Goal: Task Accomplishment & Management: Manage account settings

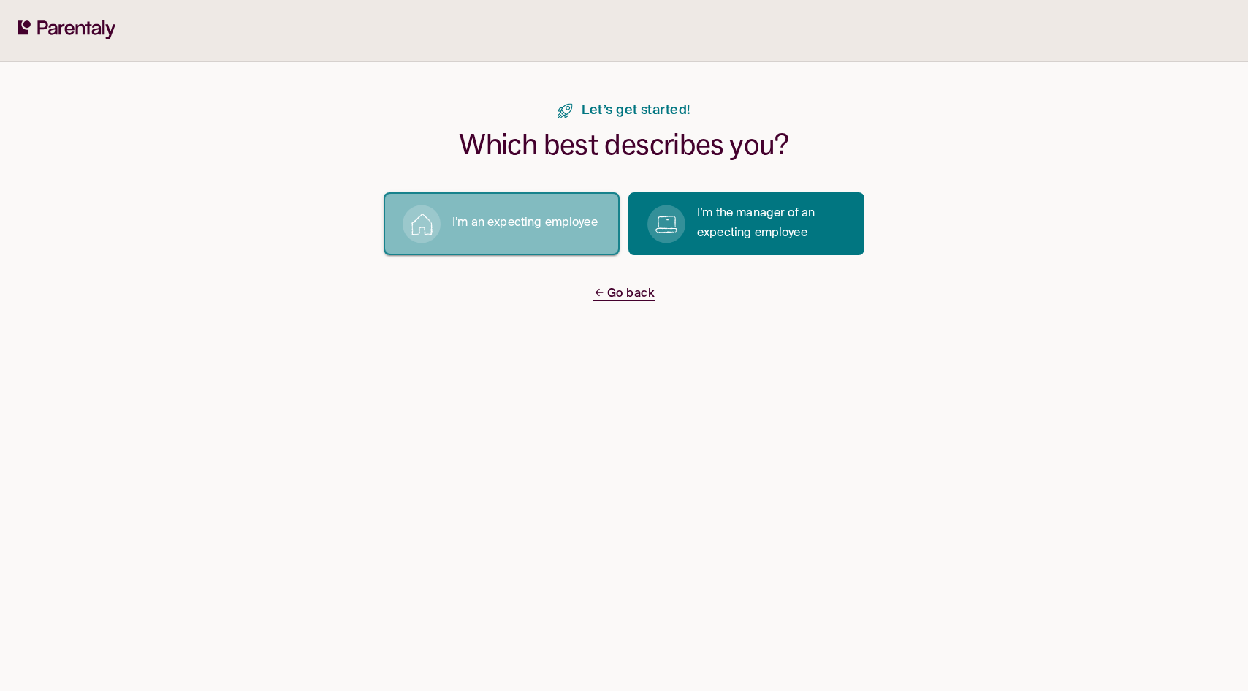
click at [549, 238] on button "I’m an expecting employee" at bounding box center [502, 223] width 236 height 63
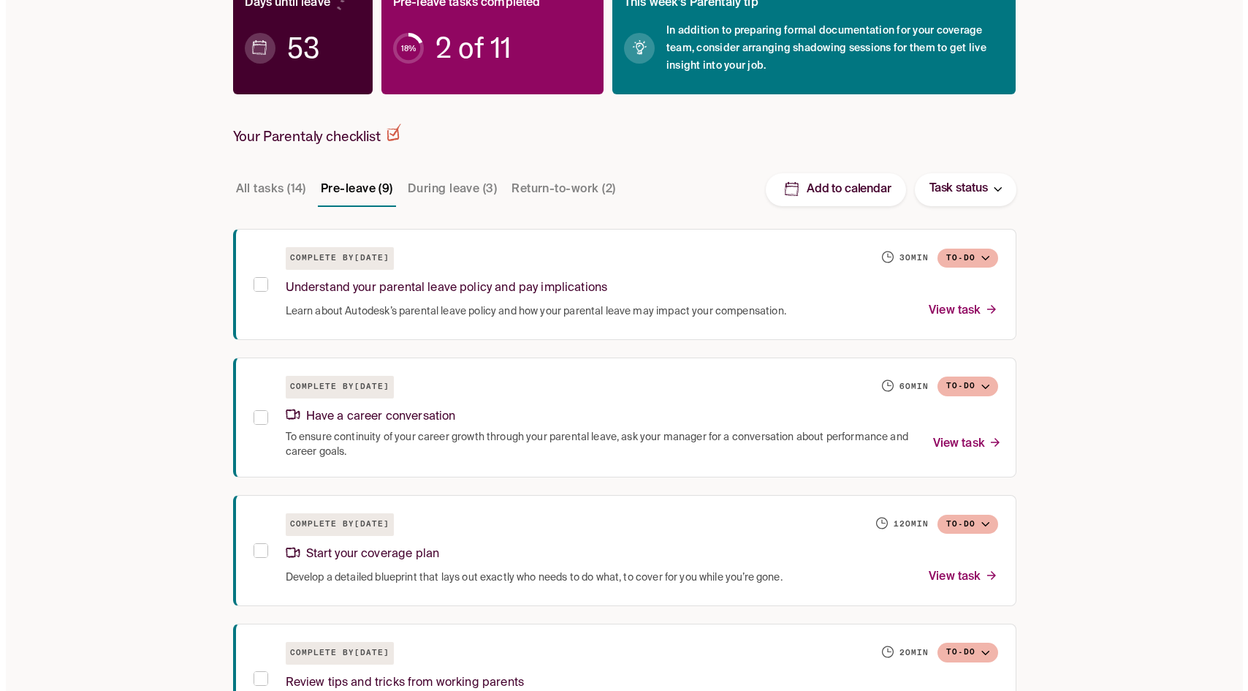
scroll to position [257, 0]
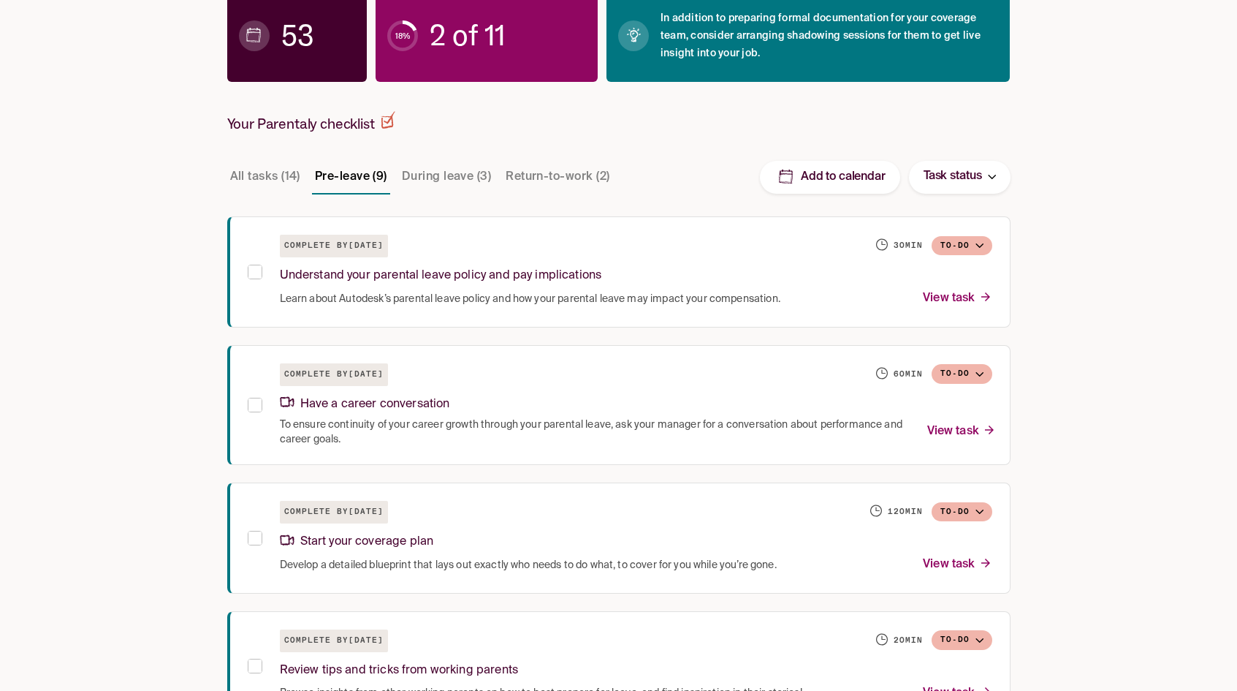
click at [273, 175] on button "All tasks (14)" at bounding box center [265, 176] width 76 height 35
click at [479, 29] on span "2 of 16" at bounding box center [471, 36] width 82 height 15
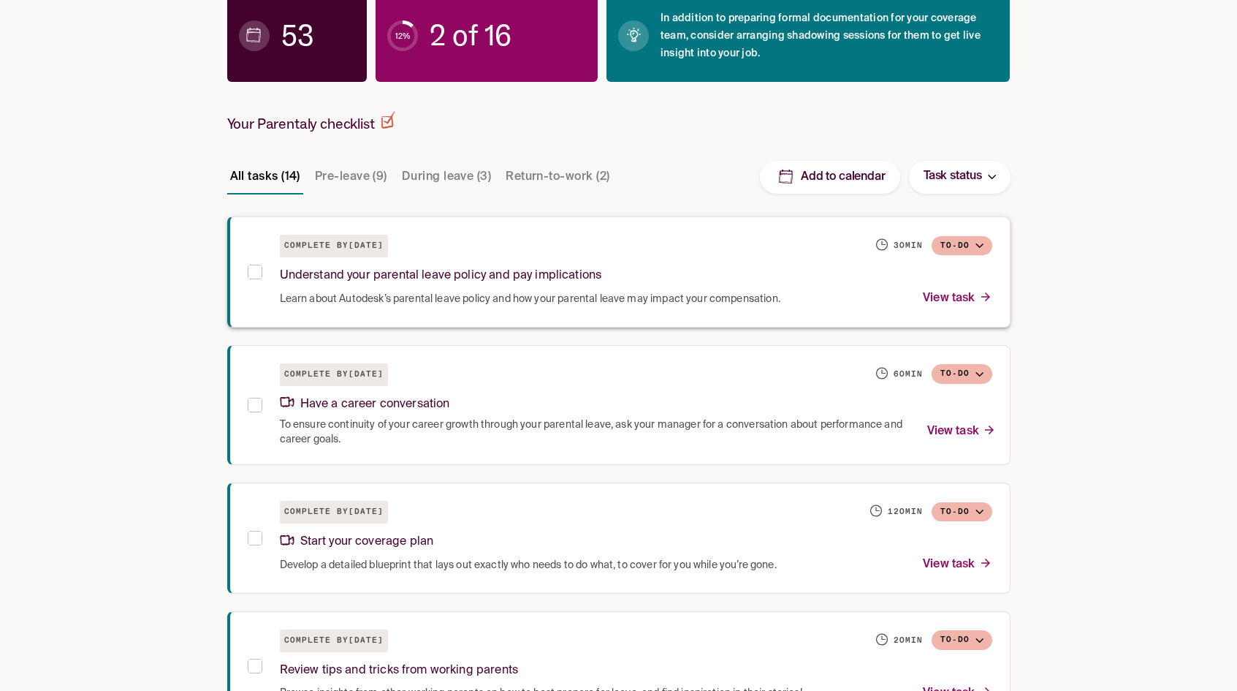
click at [957, 298] on p "View task" at bounding box center [957, 299] width 69 height 20
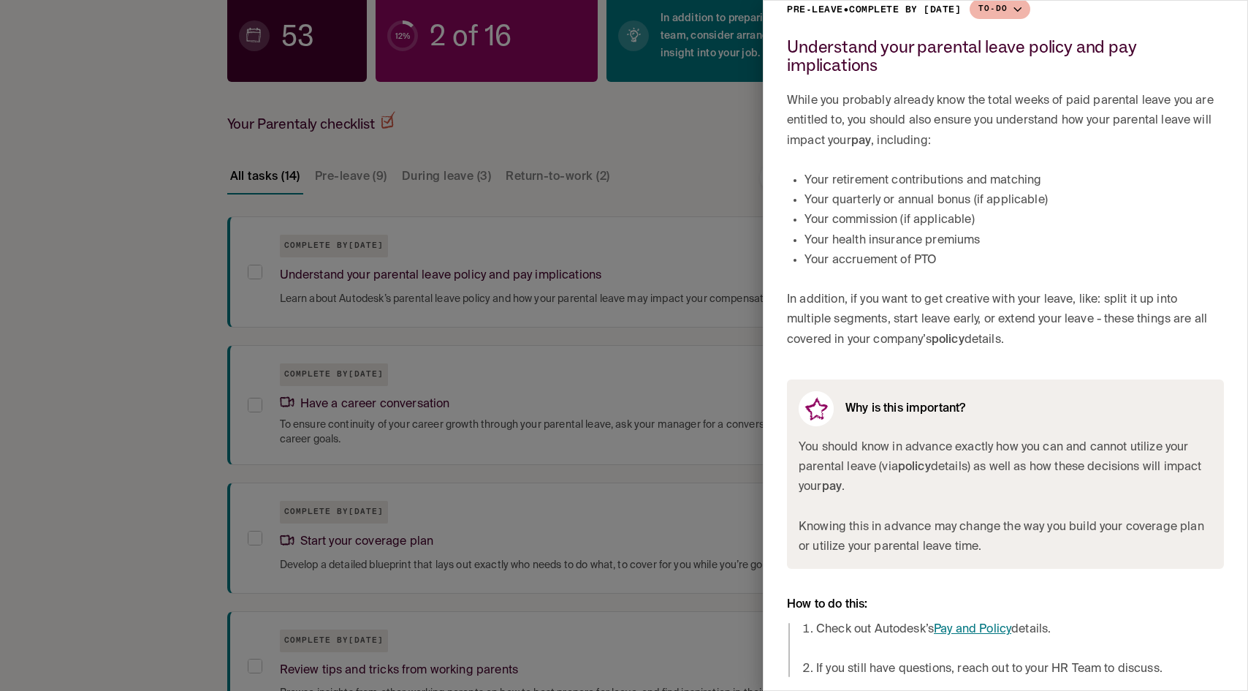
scroll to position [46, 0]
click at [987, 627] on link "Pay and Policy" at bounding box center [972, 631] width 77 height 12
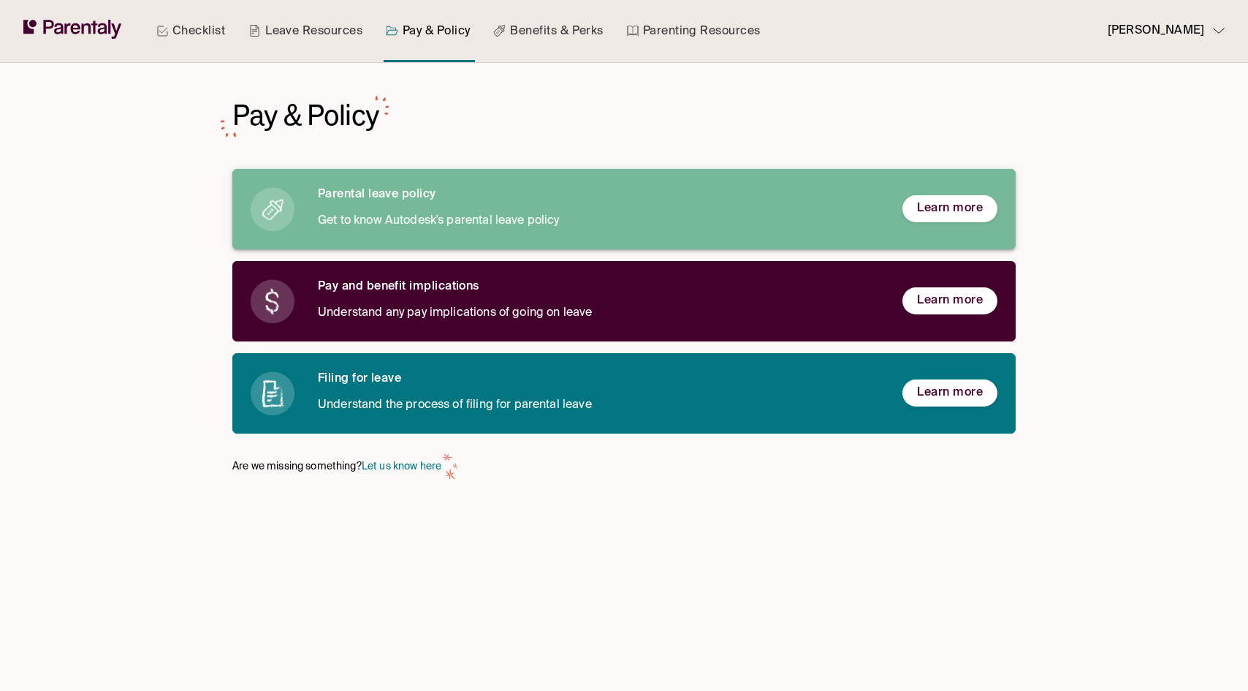
click at [970, 208] on span "Learn more" at bounding box center [950, 208] width 66 height 15
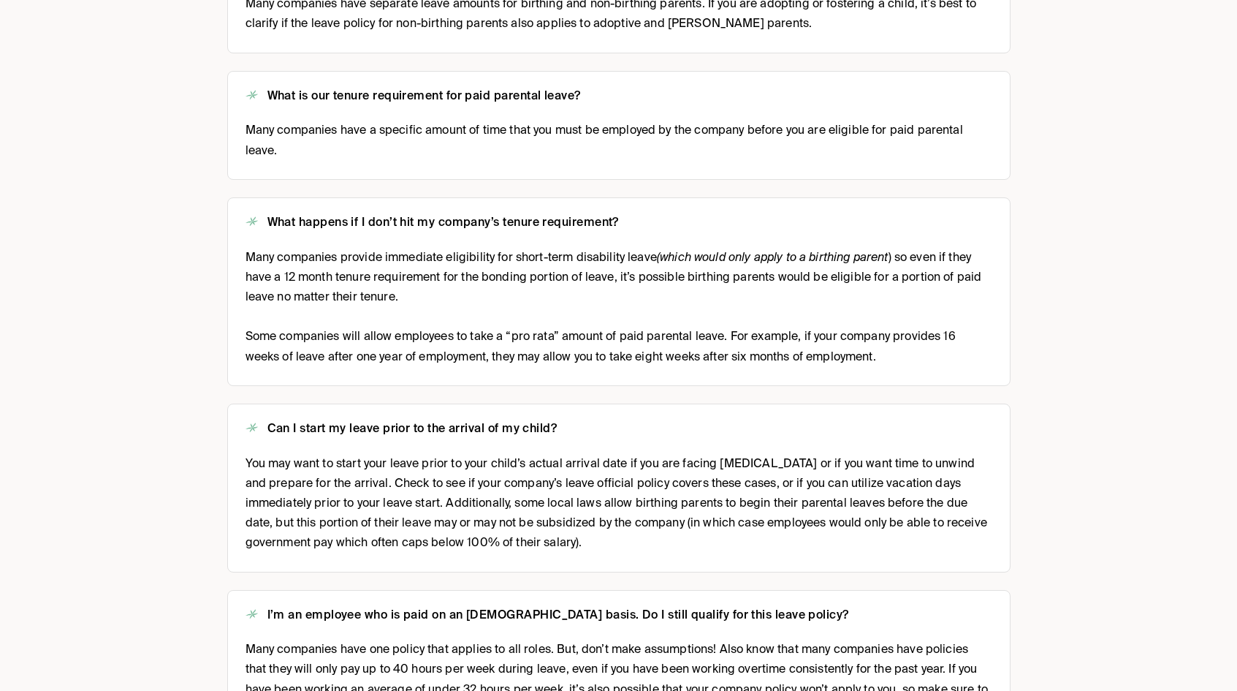
scroll to position [433, 0]
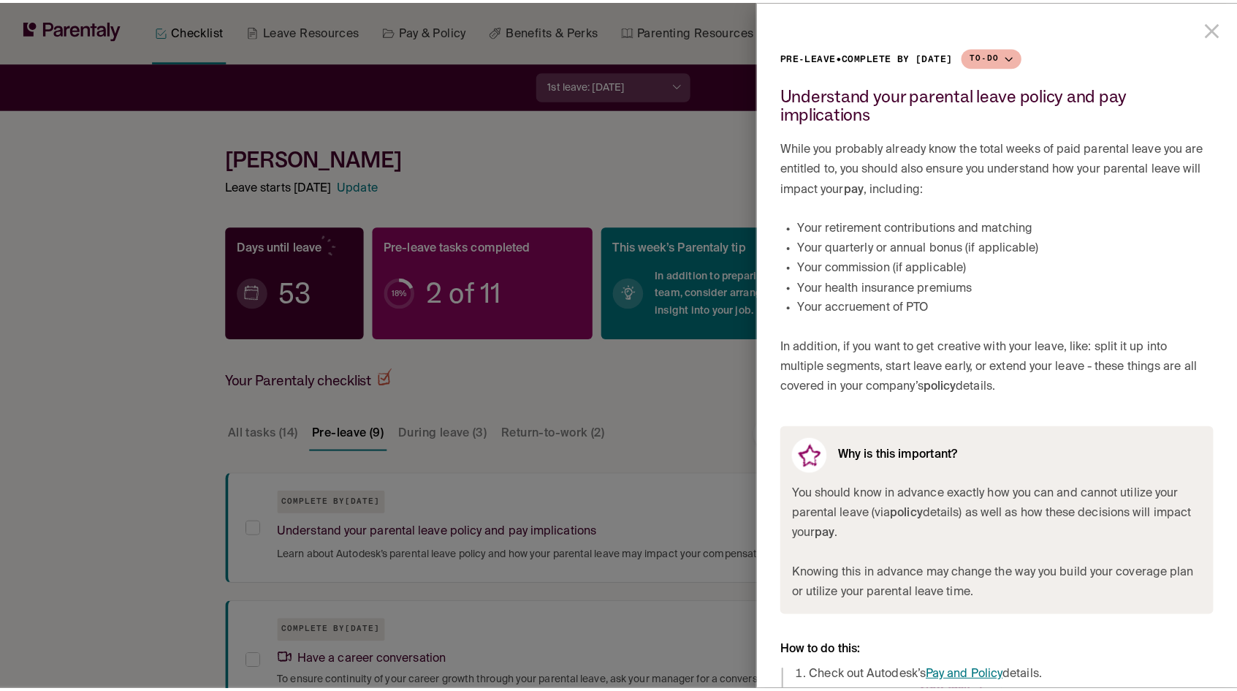
scroll to position [257, 0]
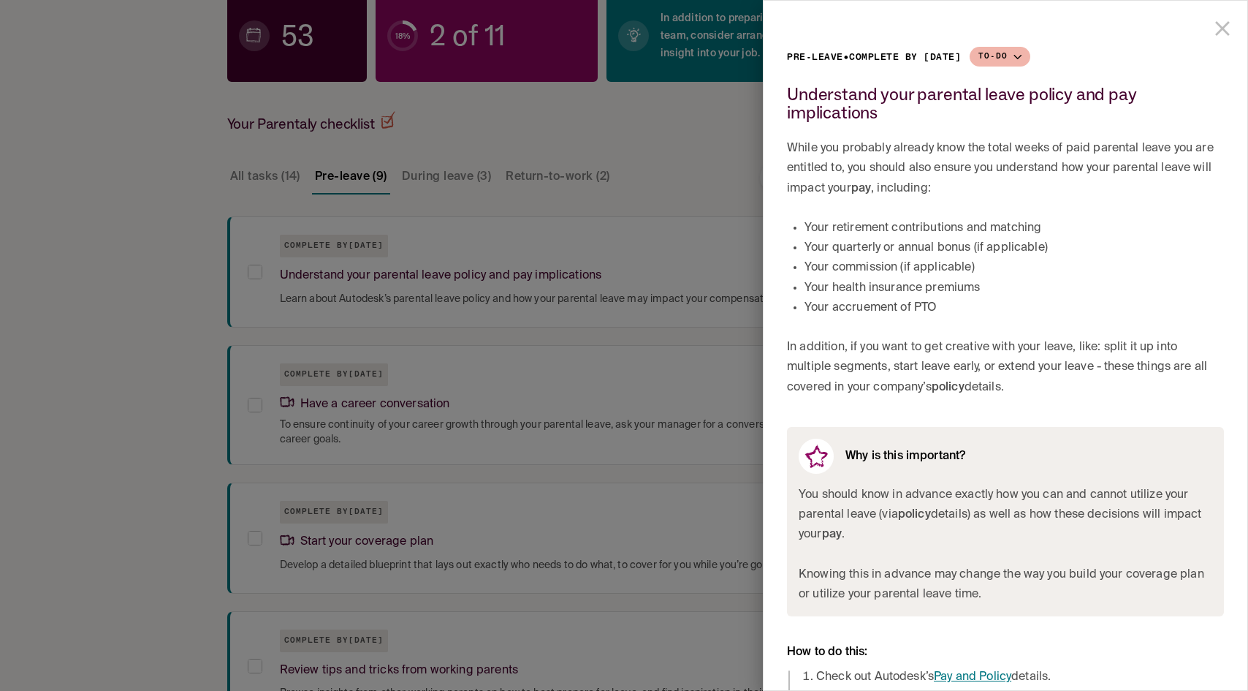
click at [677, 237] on div at bounding box center [624, 345] width 1248 height 691
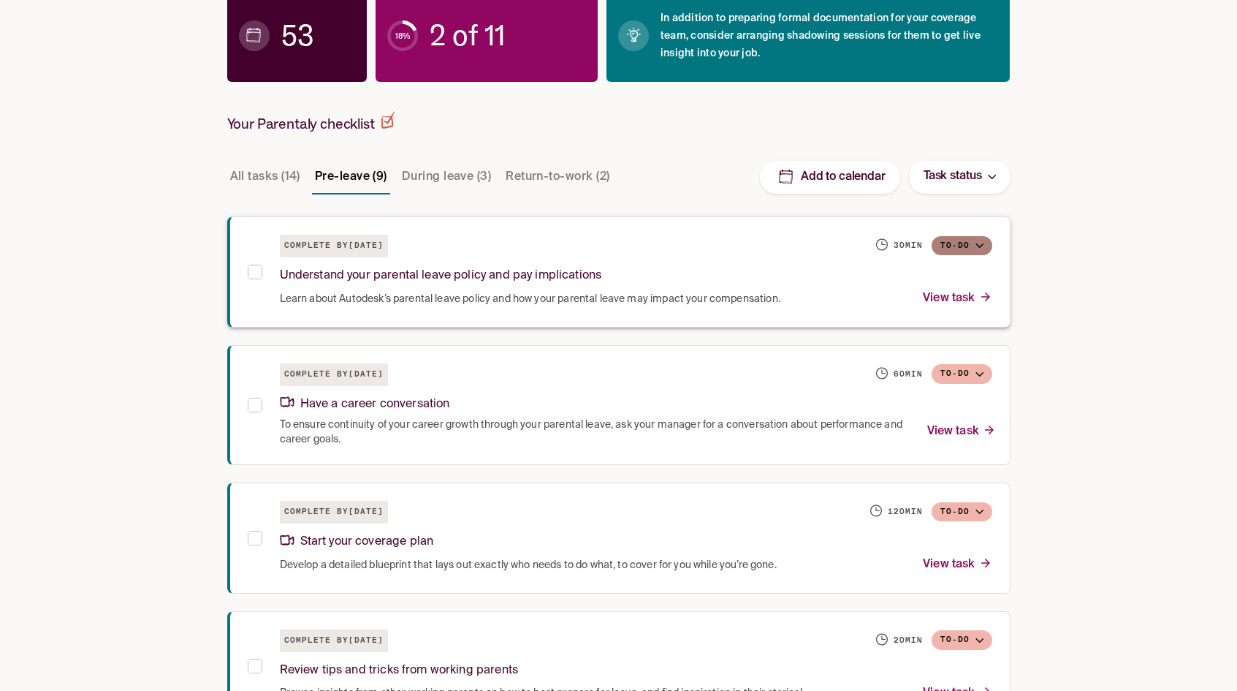
click at [969, 248] on button "To-do" at bounding box center [962, 246] width 61 height 20
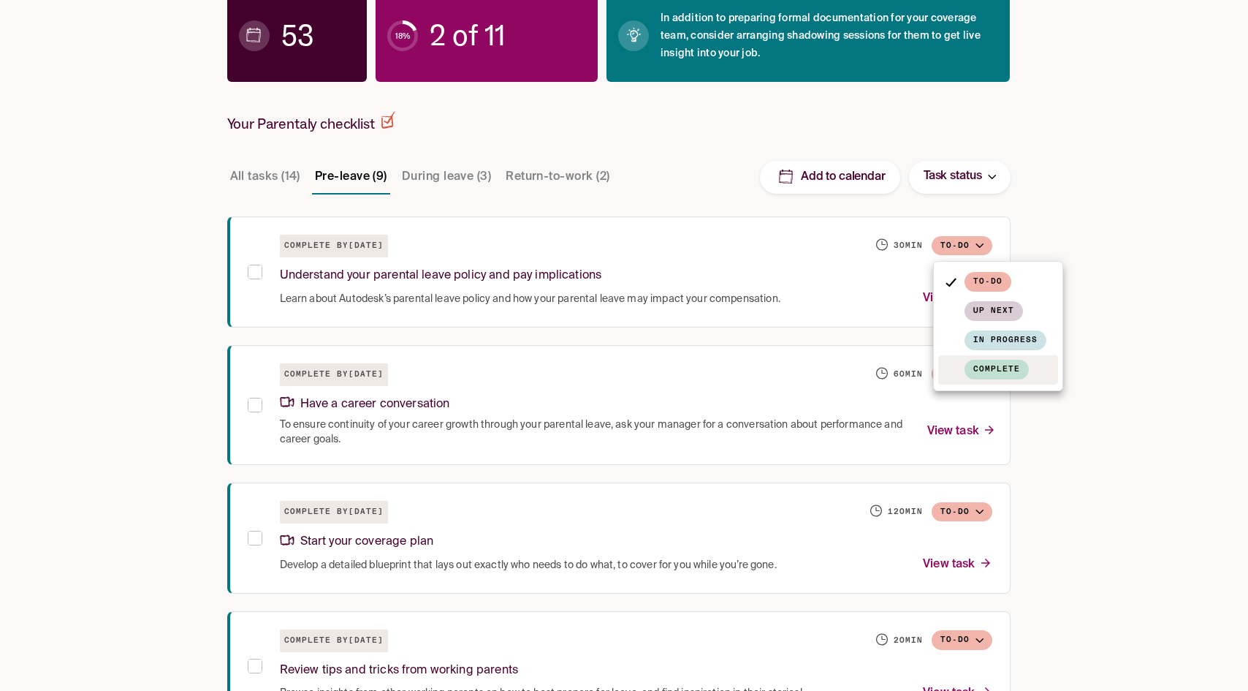
click at [974, 370] on span "Complete" at bounding box center [997, 370] width 64 height 20
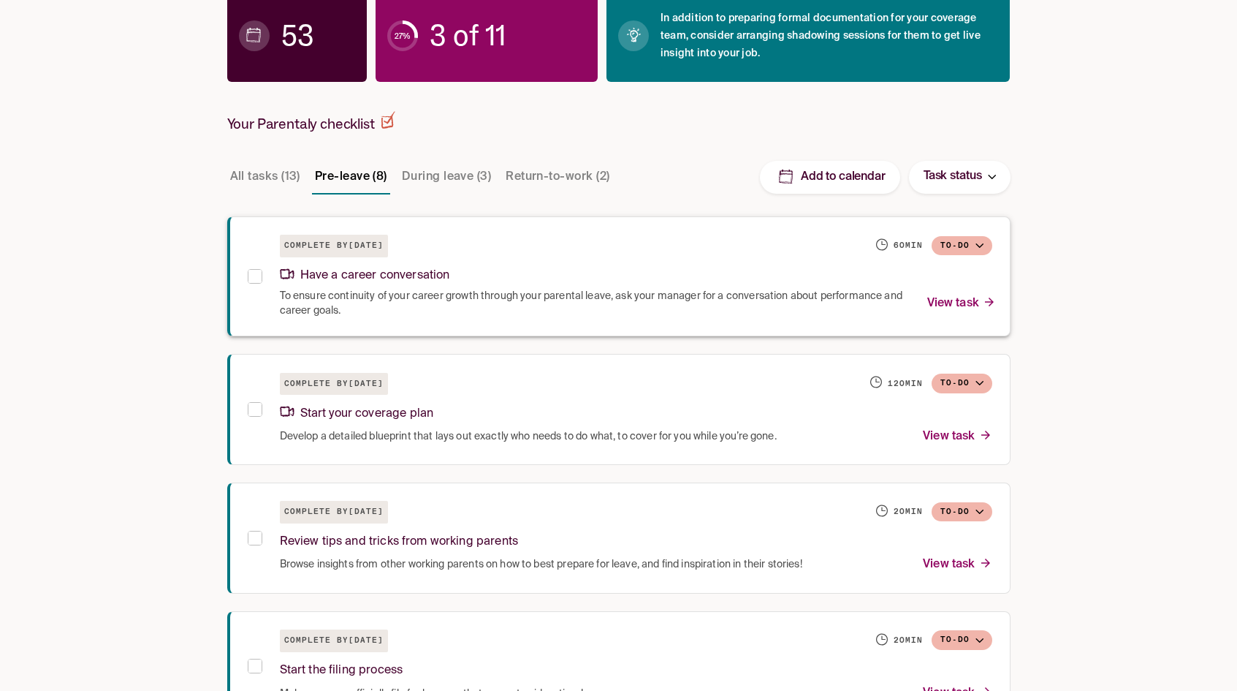
click at [971, 240] on button "To-do" at bounding box center [962, 246] width 61 height 20
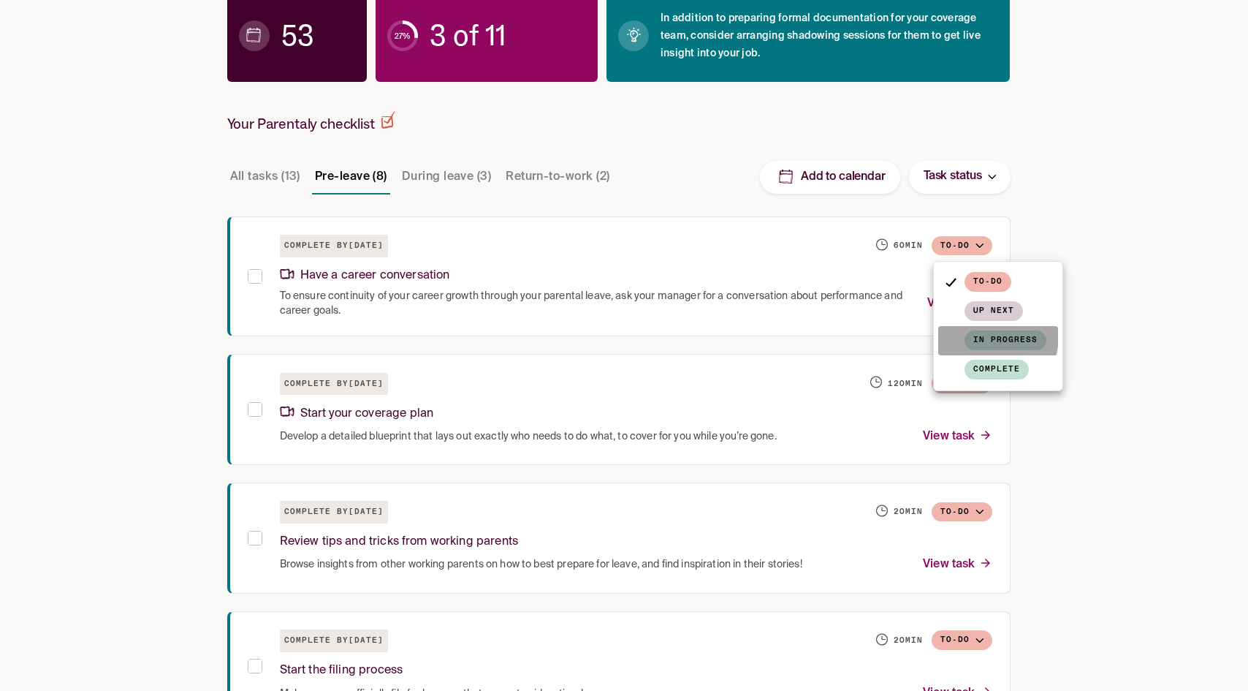
click at [978, 335] on span "In progress" at bounding box center [1006, 340] width 82 height 20
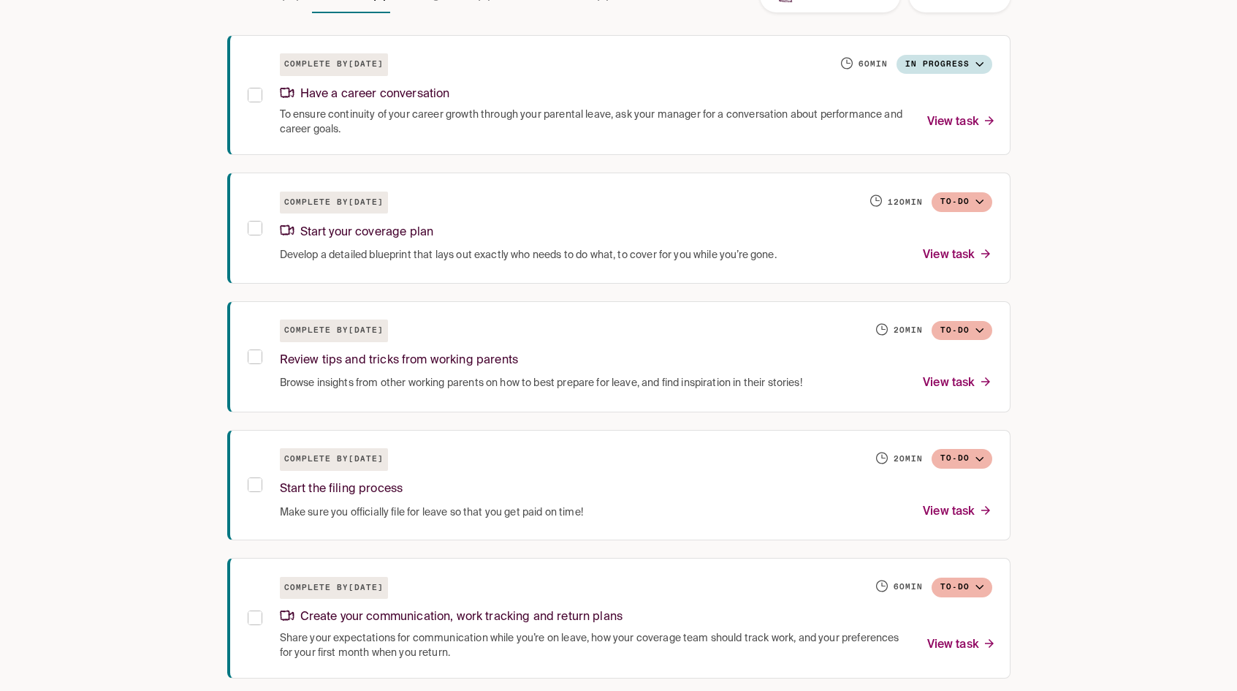
scroll to position [440, 0]
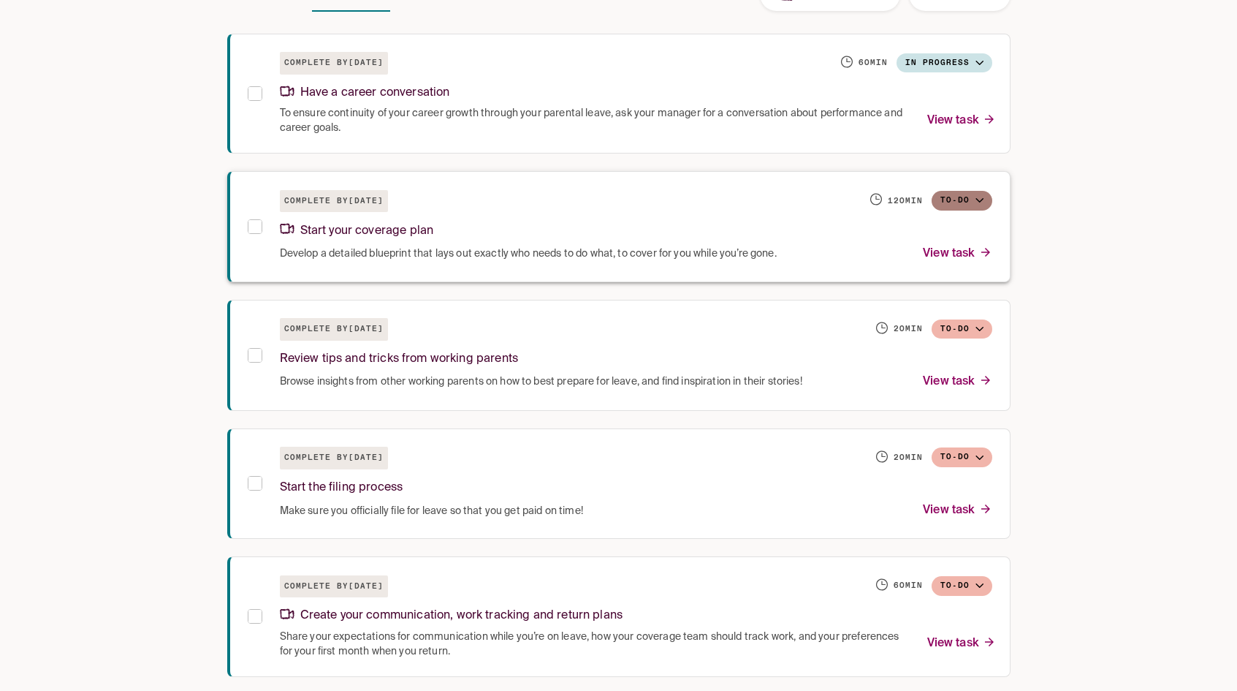
click at [977, 200] on icon "button" at bounding box center [980, 200] width 8 height 4
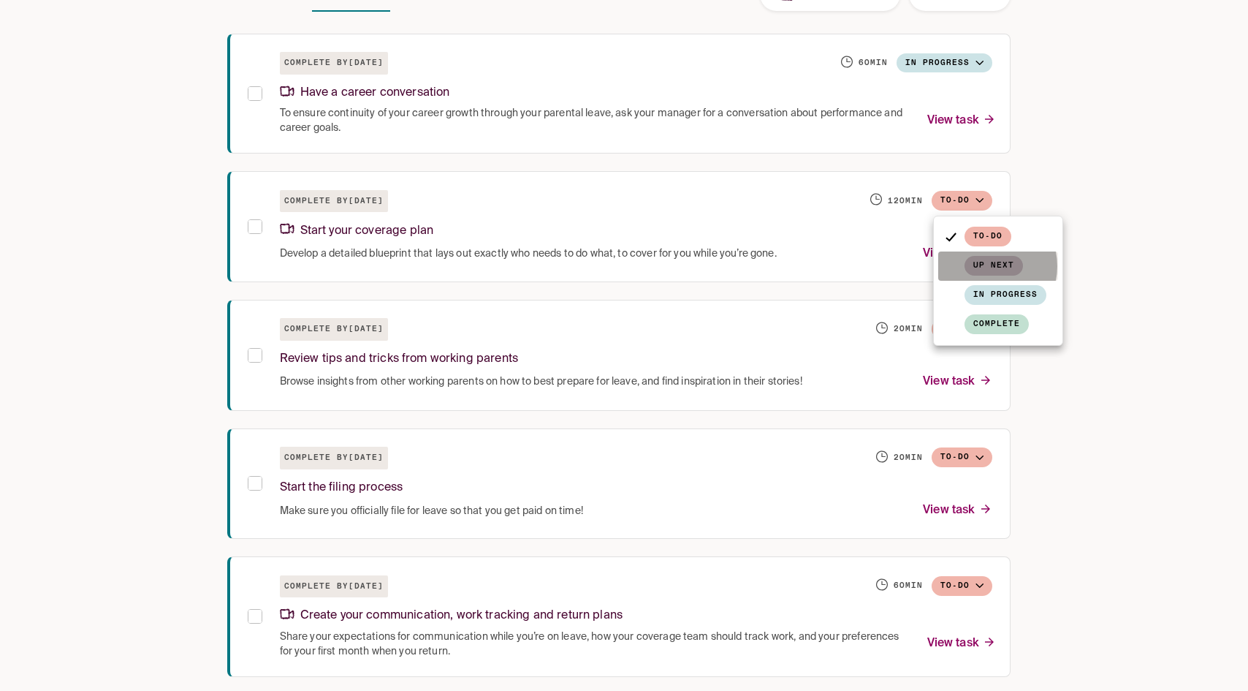
click at [981, 266] on span "Up next" at bounding box center [994, 266] width 58 height 20
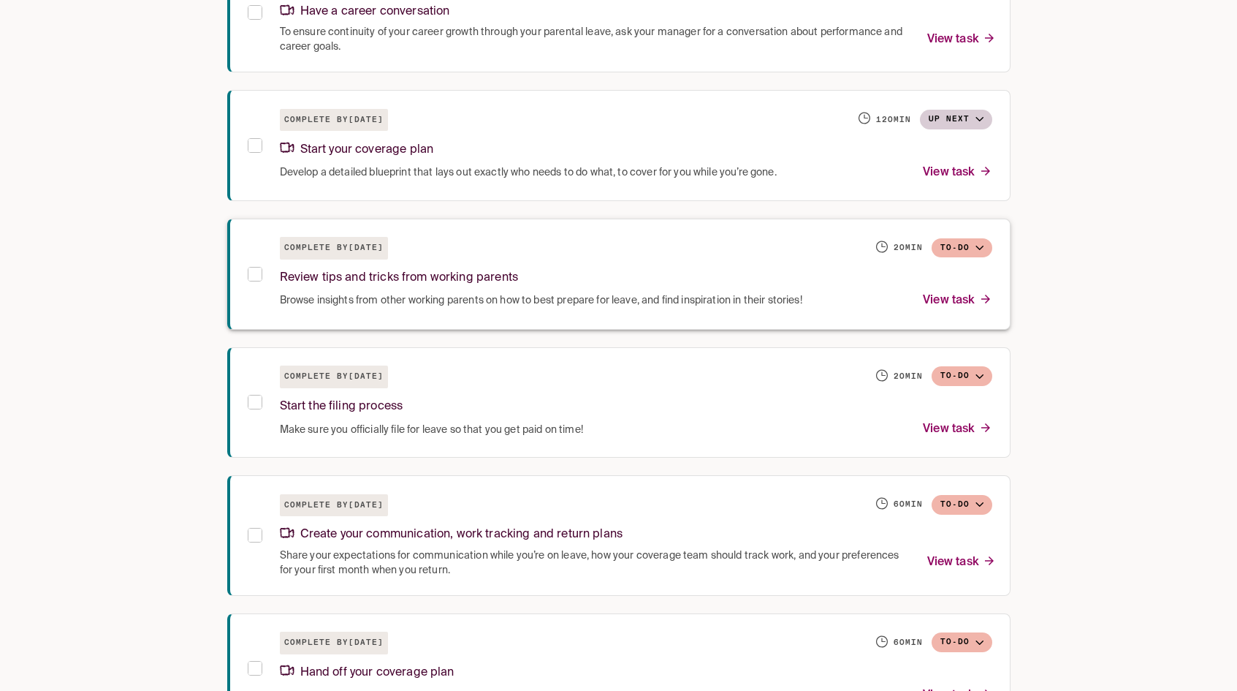
scroll to position [522, 0]
click at [974, 243] on button "To-do" at bounding box center [962, 248] width 61 height 20
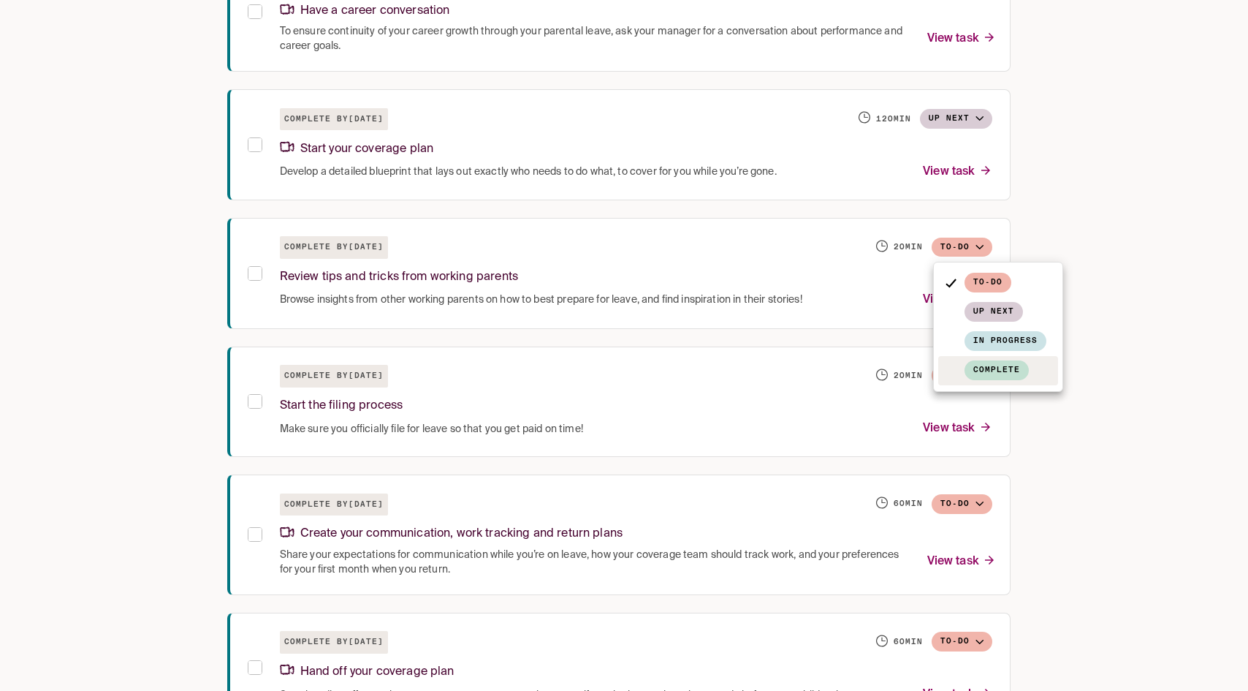
click at [984, 372] on span "Complete" at bounding box center [997, 370] width 64 height 20
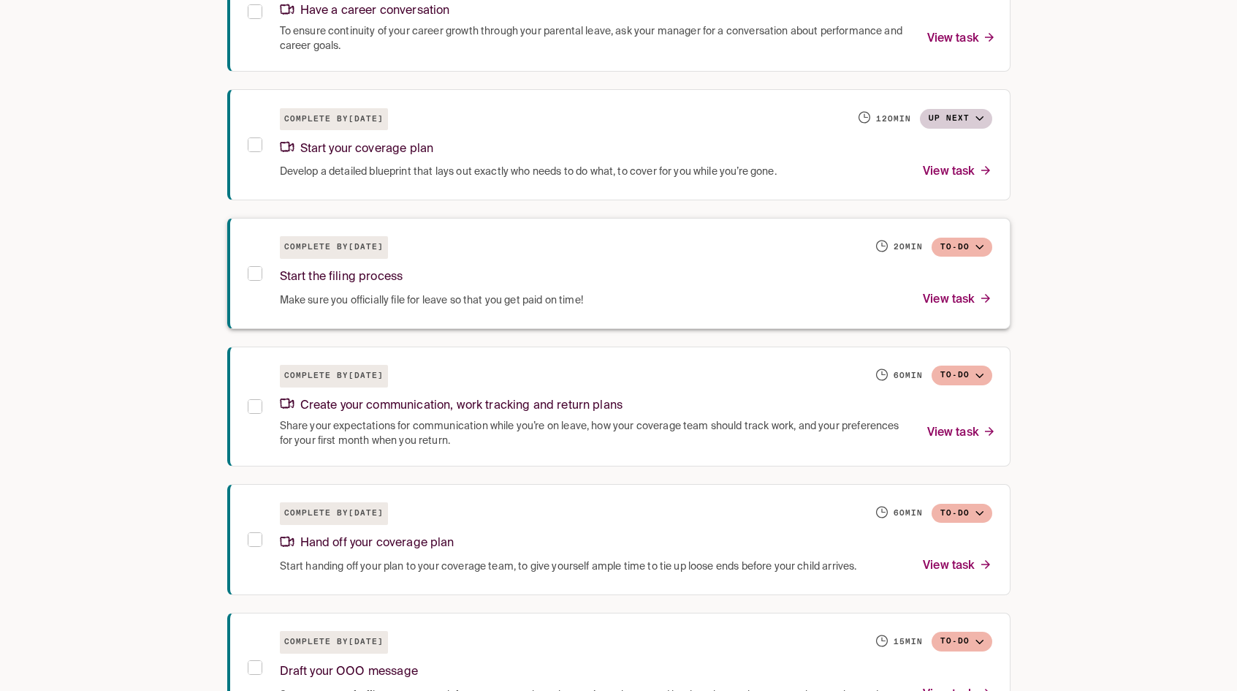
click at [972, 248] on button "To-do" at bounding box center [962, 248] width 61 height 20
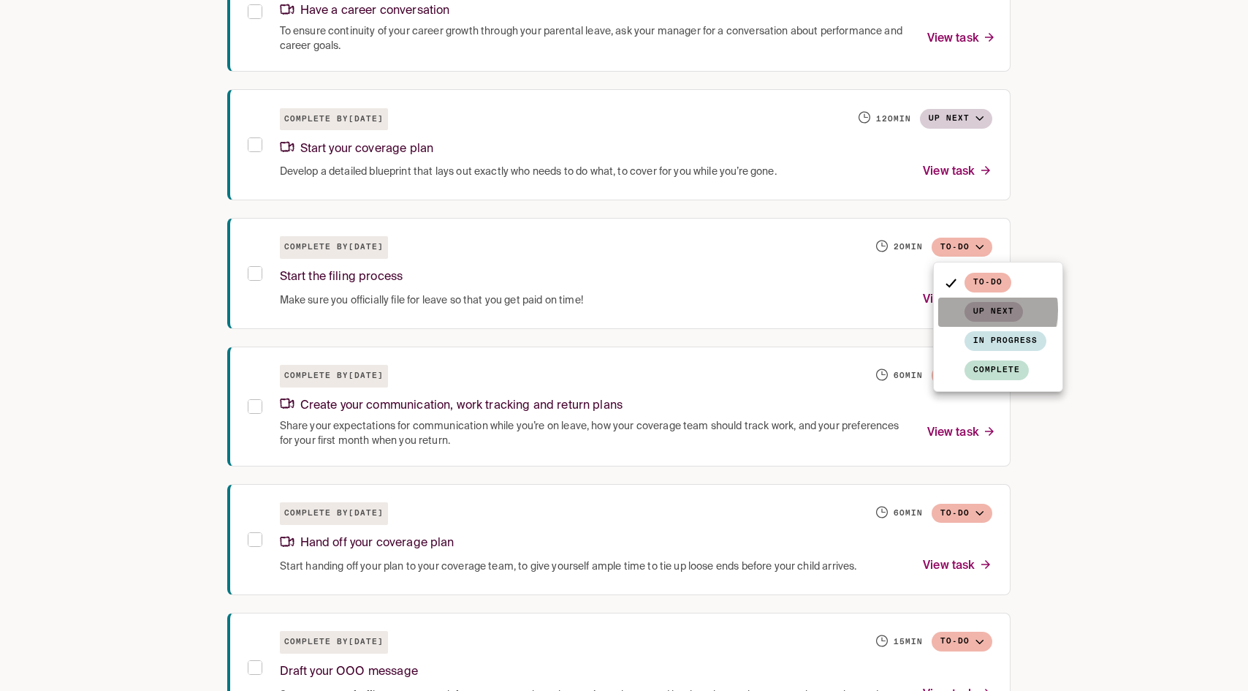
click at [976, 310] on span "Up next" at bounding box center [994, 312] width 58 height 20
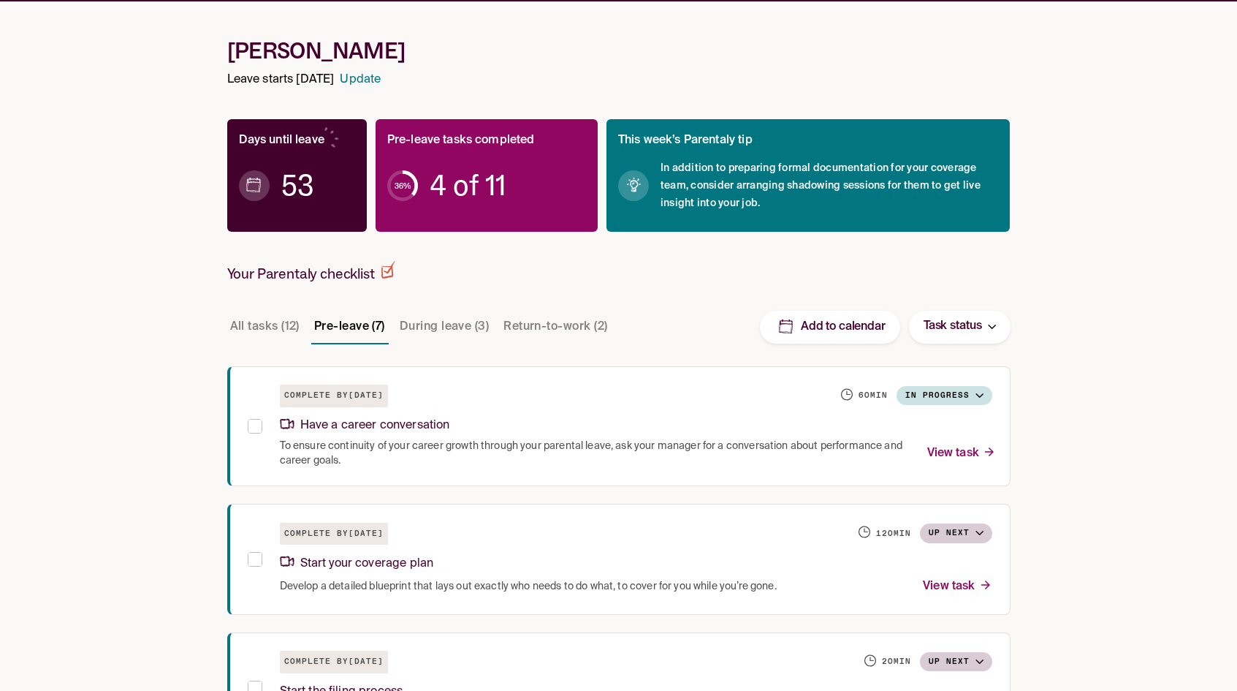
scroll to position [0, 0]
